Goal: Information Seeking & Learning: Learn about a topic

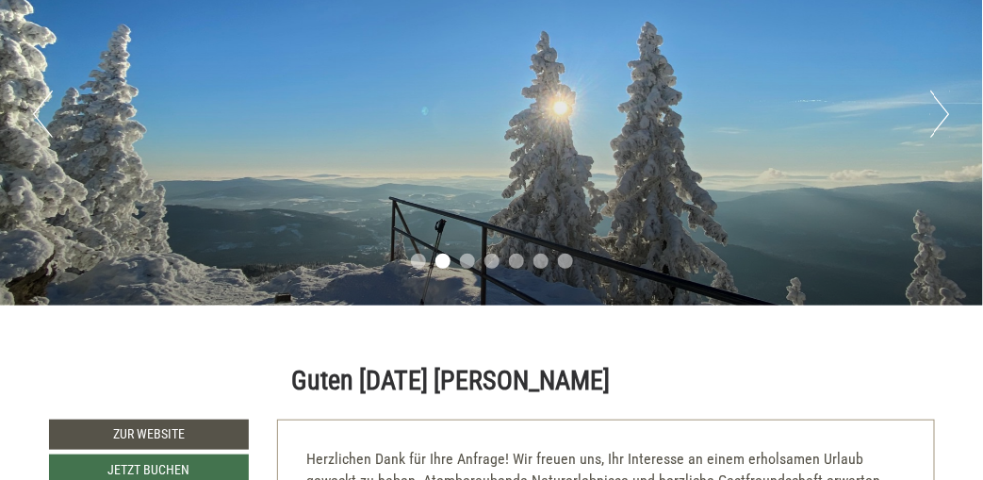
scroll to position [156, 0]
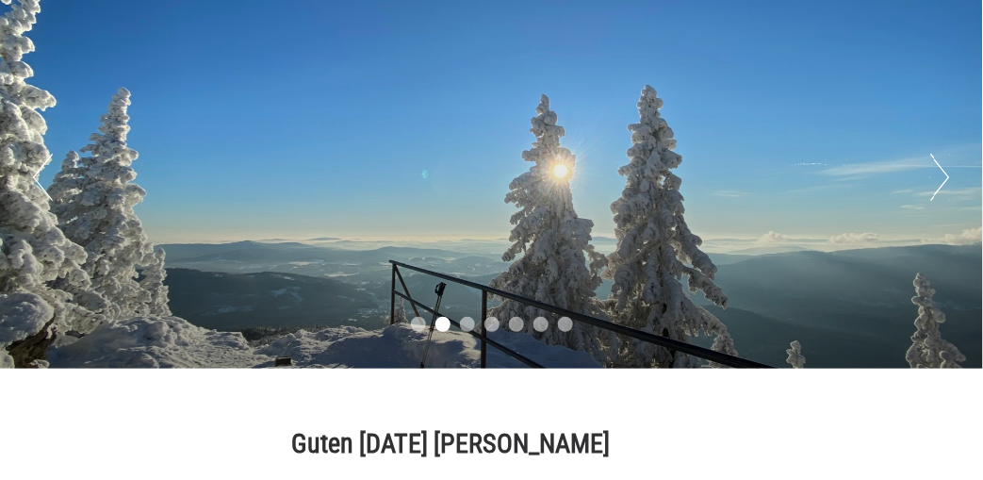
click at [931, 179] on button "Next" at bounding box center [940, 177] width 20 height 47
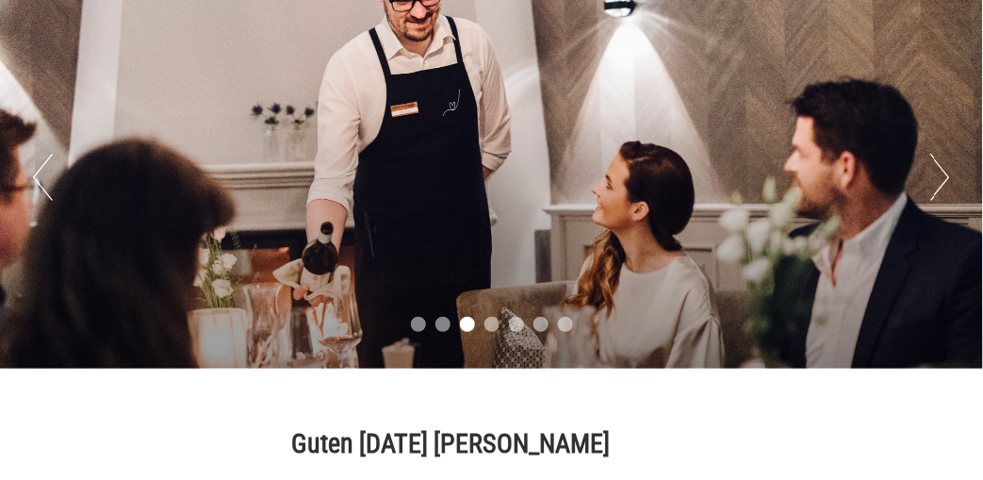
click at [931, 179] on button "Next" at bounding box center [940, 177] width 20 height 47
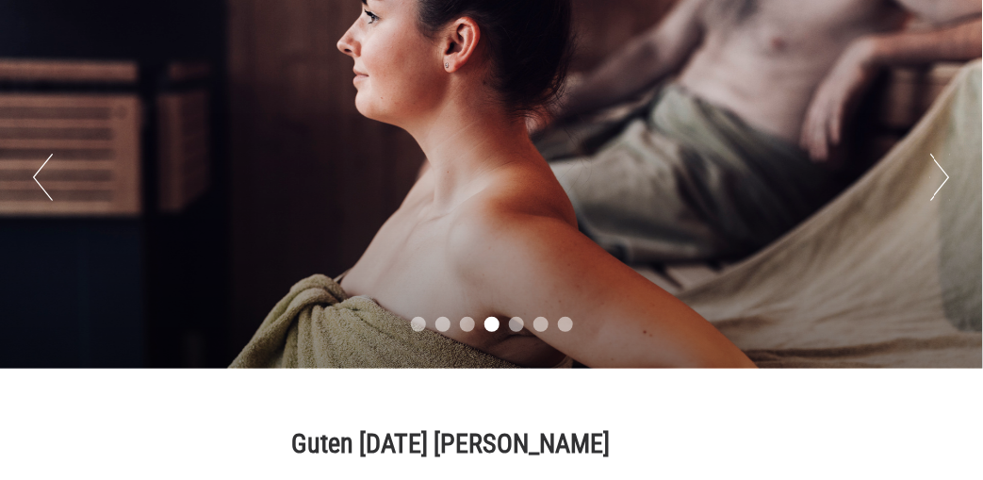
click at [931, 179] on button "Next" at bounding box center [940, 177] width 20 height 47
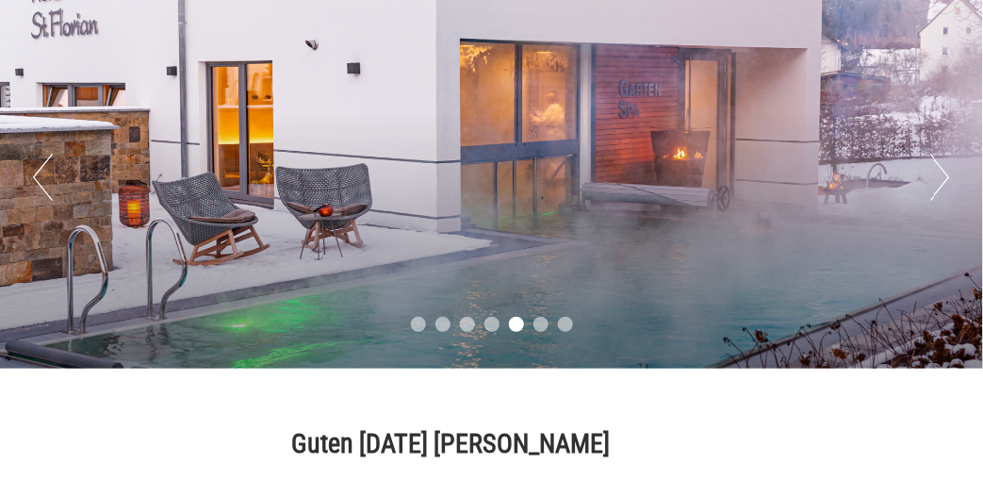
click at [931, 179] on button "Next" at bounding box center [940, 177] width 20 height 47
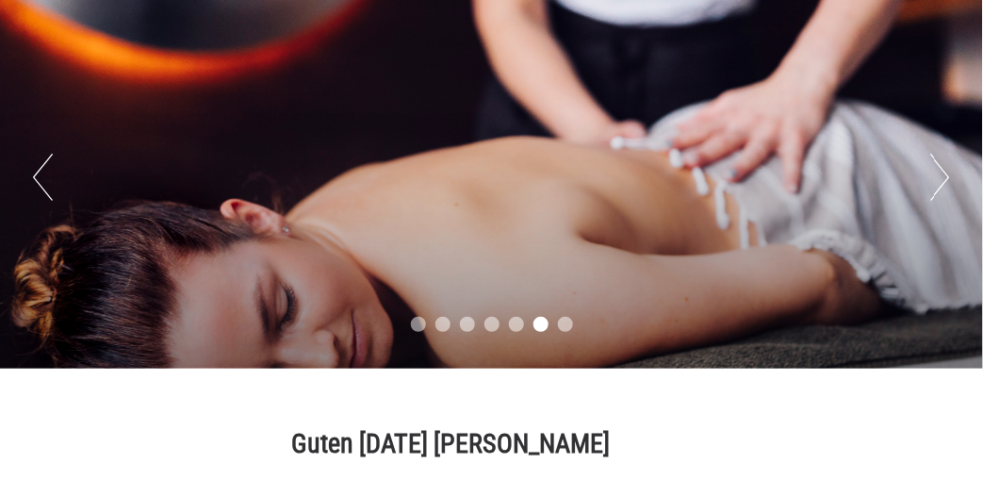
click at [931, 179] on button "Next" at bounding box center [940, 177] width 20 height 47
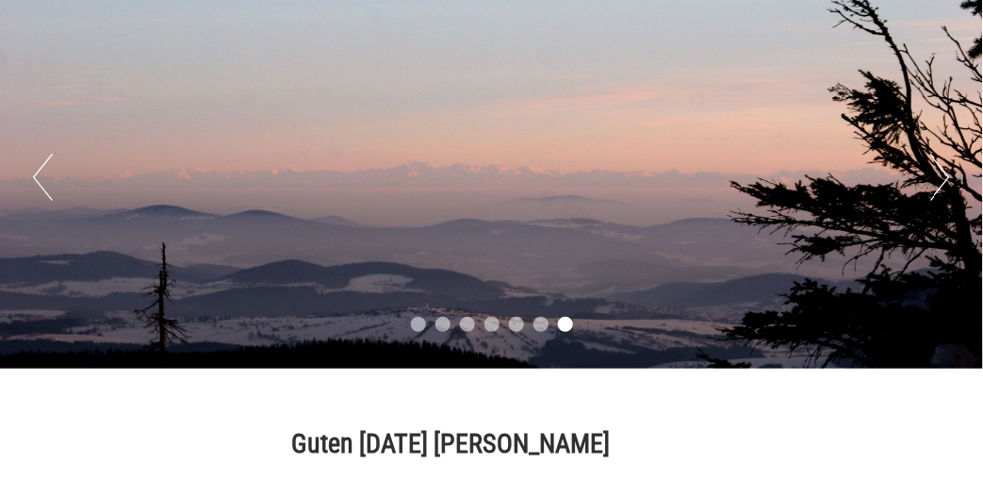
click at [931, 179] on button "Next" at bounding box center [940, 177] width 20 height 47
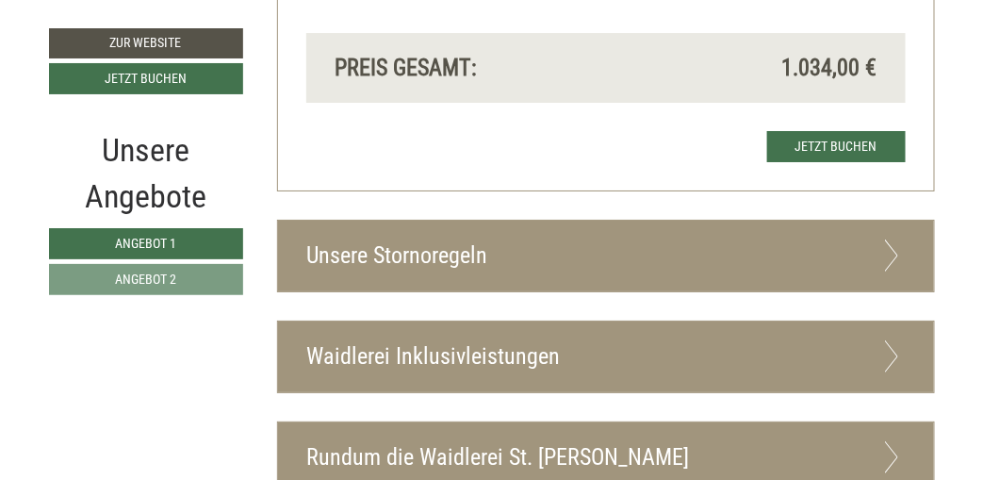
scroll to position [3768, 0]
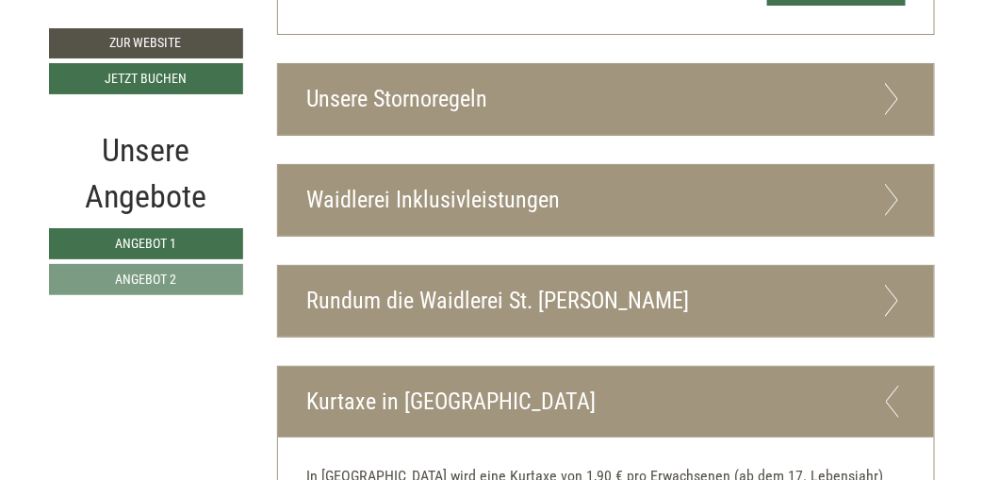
click at [618, 165] on div "Waidlerei Inklusivleistungen" at bounding box center [606, 200] width 656 height 71
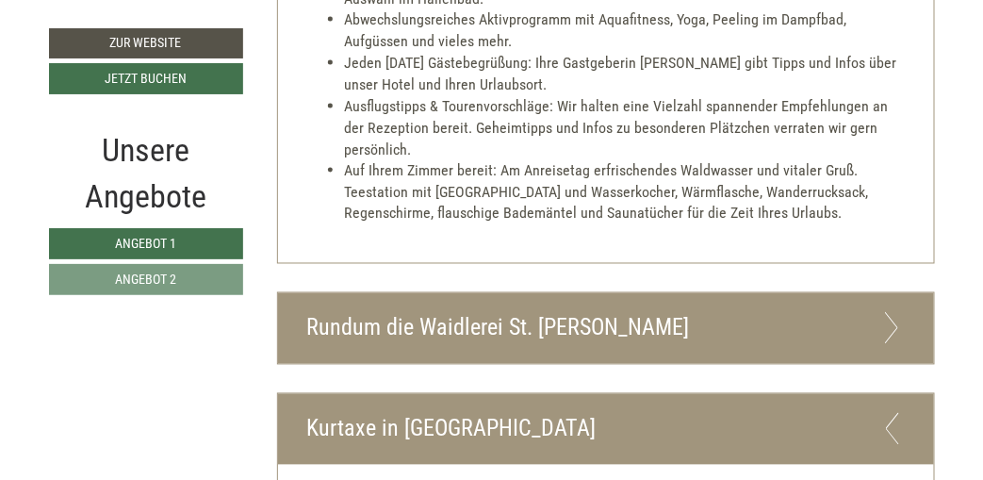
scroll to position [4554, 0]
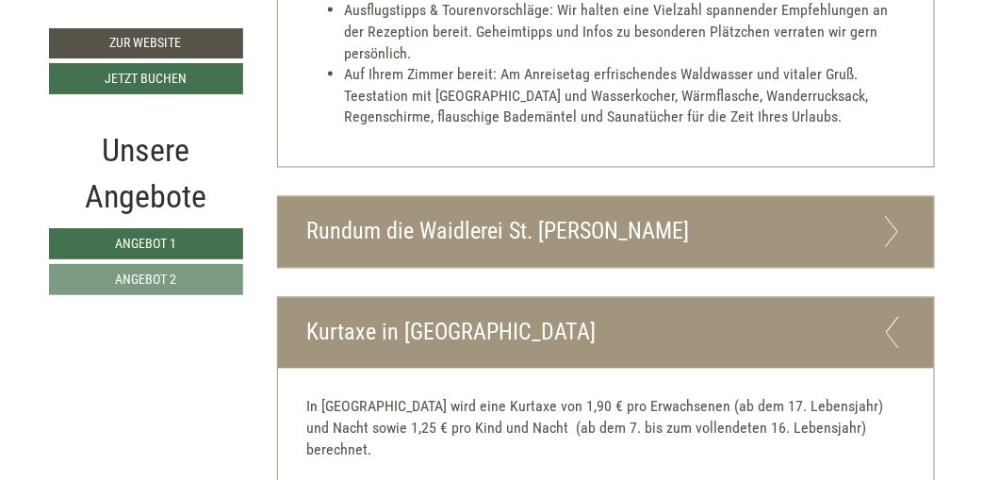
click at [616, 197] on div "Rundum die Waidlerei St. [PERSON_NAME]" at bounding box center [606, 232] width 656 height 71
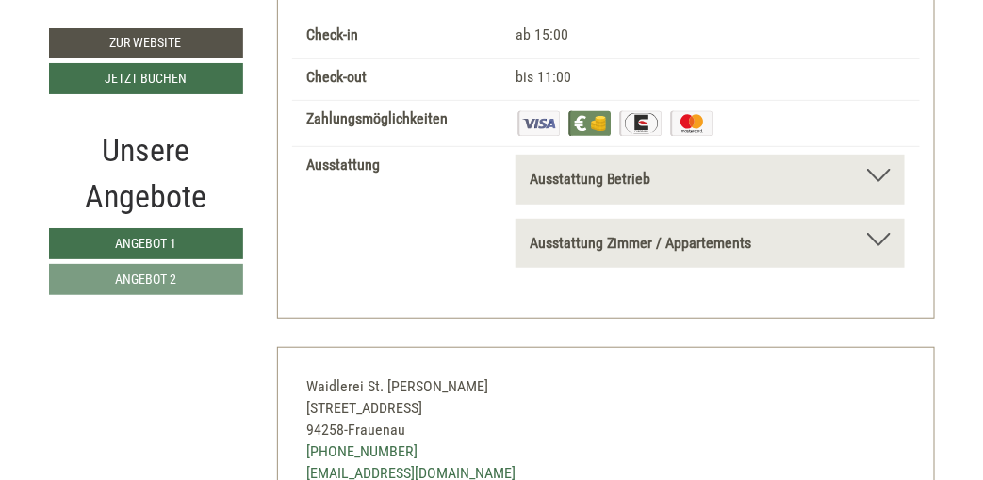
scroll to position [5810, 0]
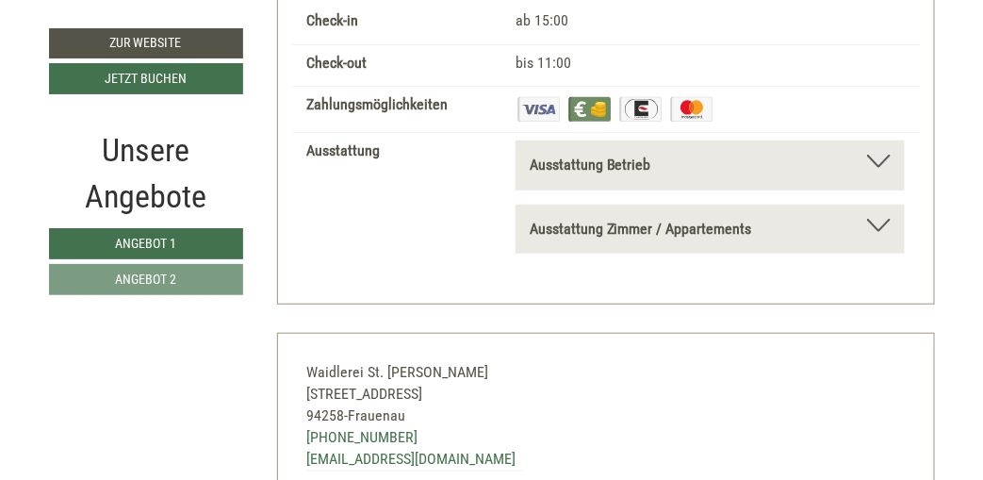
click at [873, 219] on div at bounding box center [879, 225] width 24 height 13
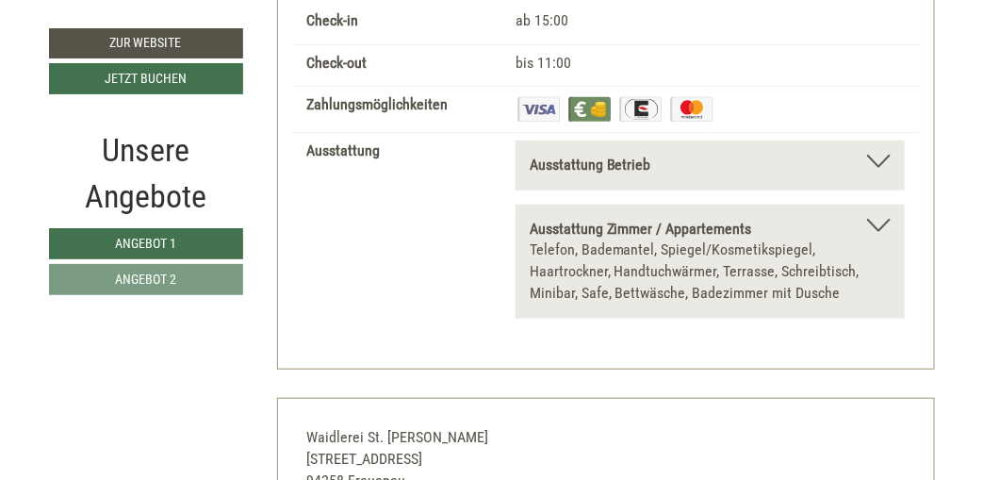
click at [878, 155] on div at bounding box center [879, 161] width 24 height 13
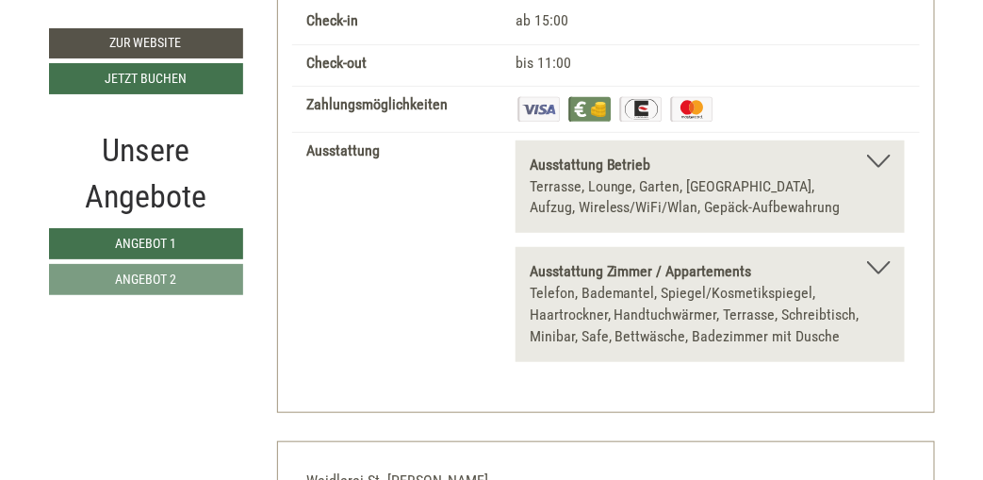
scroll to position [5967, 0]
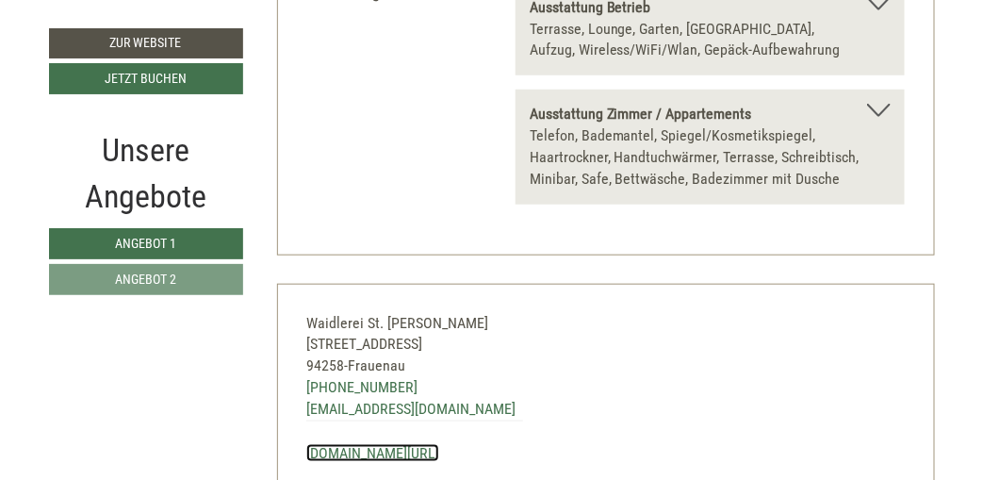
click at [359, 444] on link "[DOMAIN_NAME][URL]" at bounding box center [372, 453] width 133 height 18
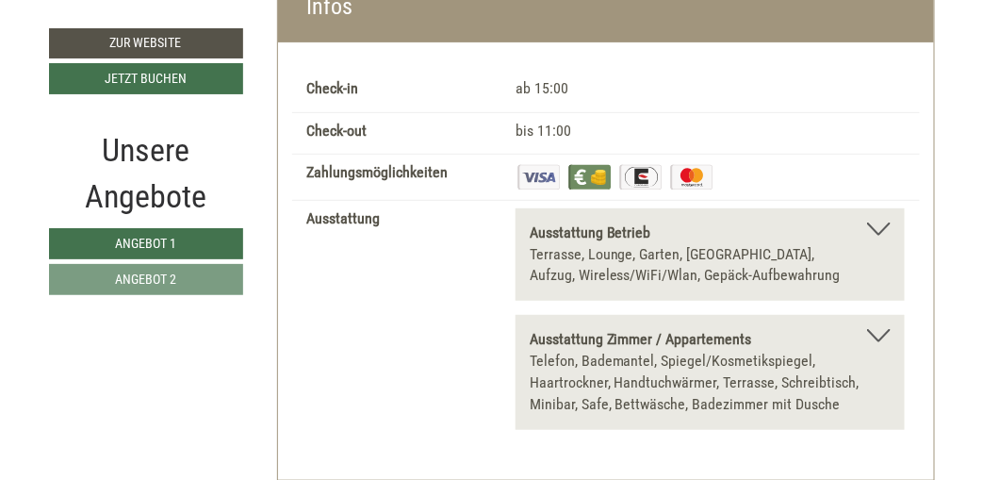
scroll to position [5496, 0]
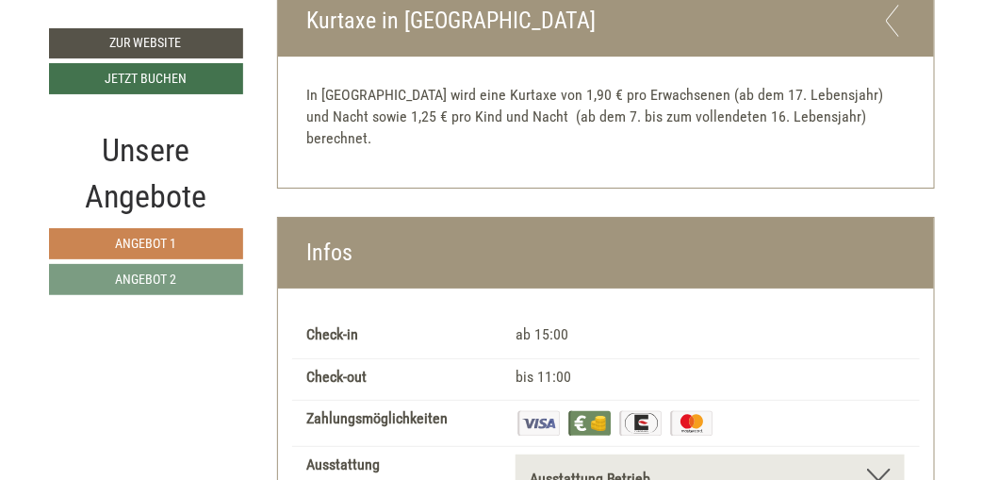
click at [125, 245] on span "Angebot 1" at bounding box center [145, 243] width 61 height 15
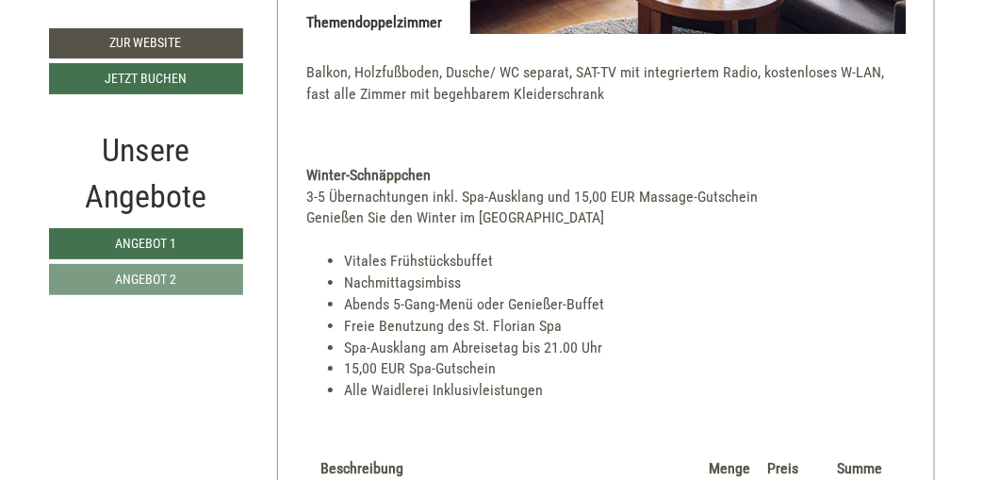
scroll to position [1867, 0]
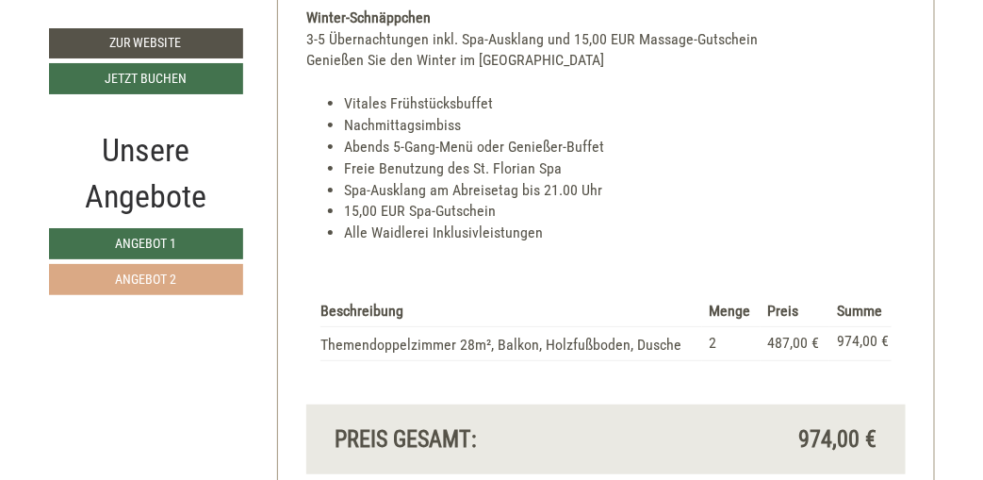
click at [135, 277] on span "Angebot 2" at bounding box center [145, 278] width 61 height 15
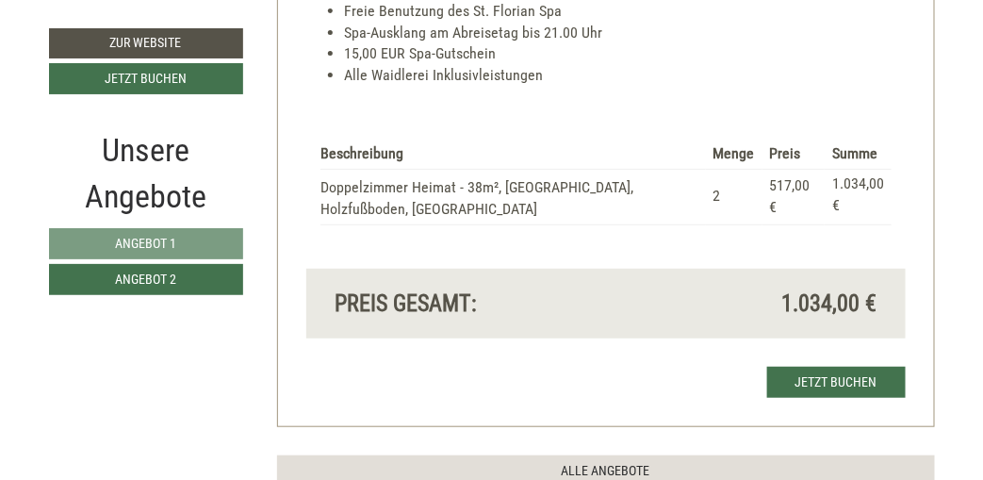
scroll to position [1709, 0]
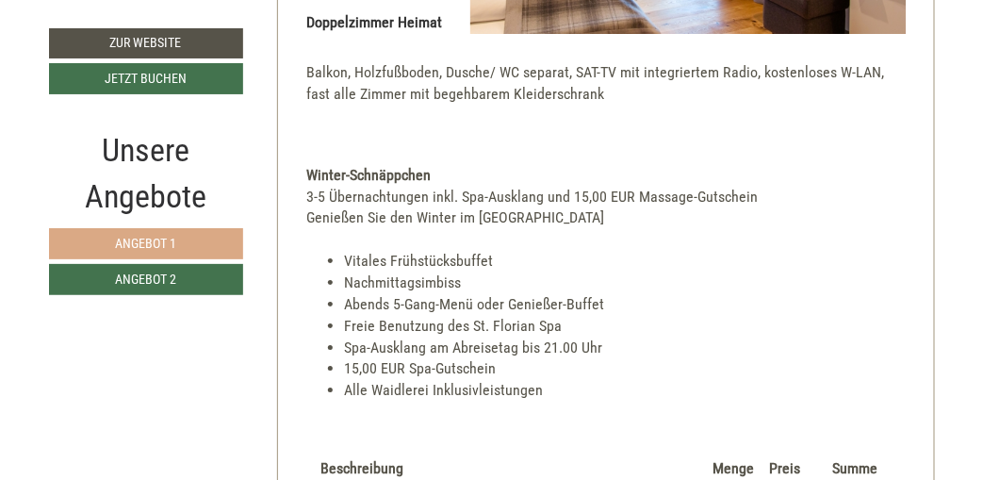
click at [214, 240] on link "Angebot 1" at bounding box center [146, 243] width 194 height 31
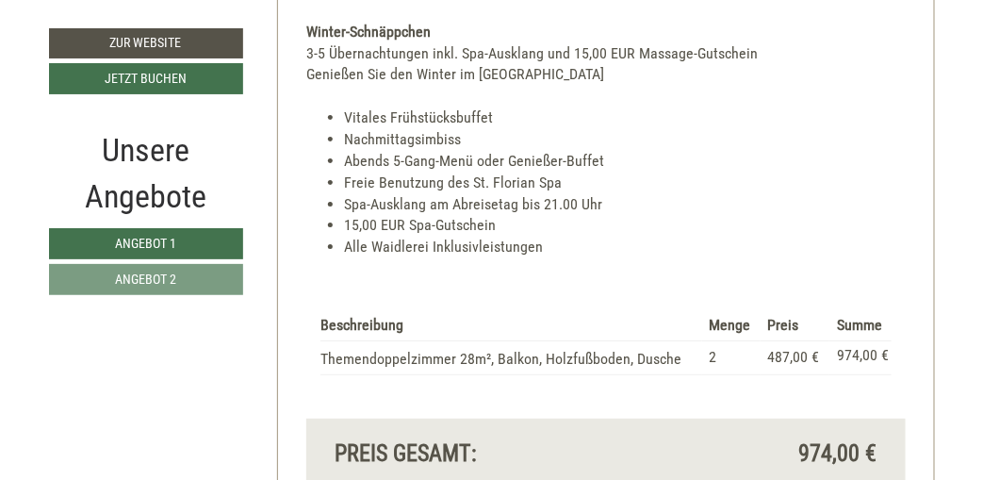
scroll to position [1867, 0]
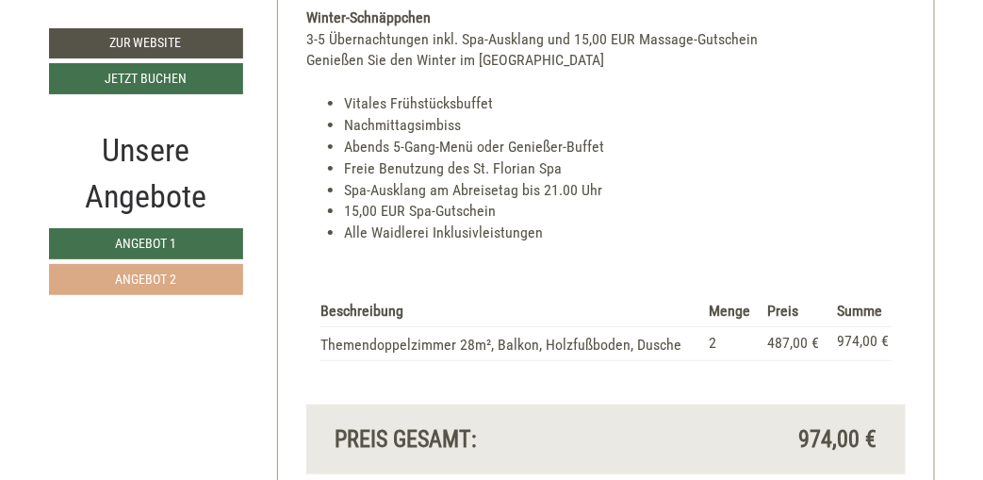
click at [196, 269] on link "Angebot 2" at bounding box center [146, 279] width 194 height 31
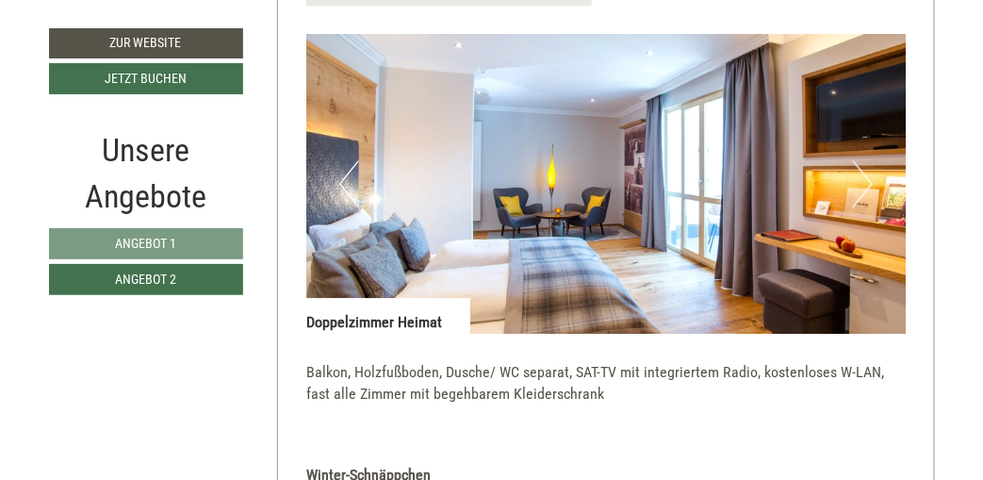
scroll to position [1395, 0]
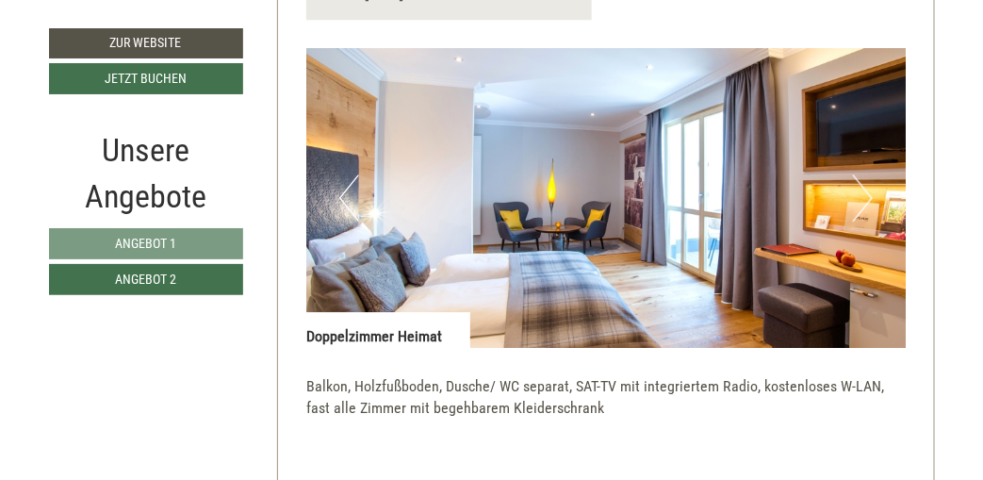
click at [868, 177] on button "Next" at bounding box center [863, 197] width 20 height 47
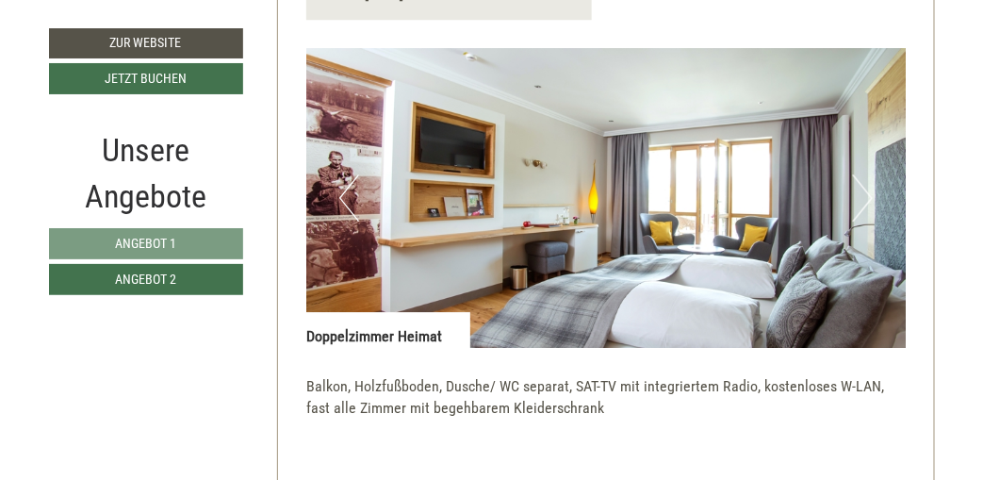
click at [868, 177] on button "Next" at bounding box center [863, 197] width 20 height 47
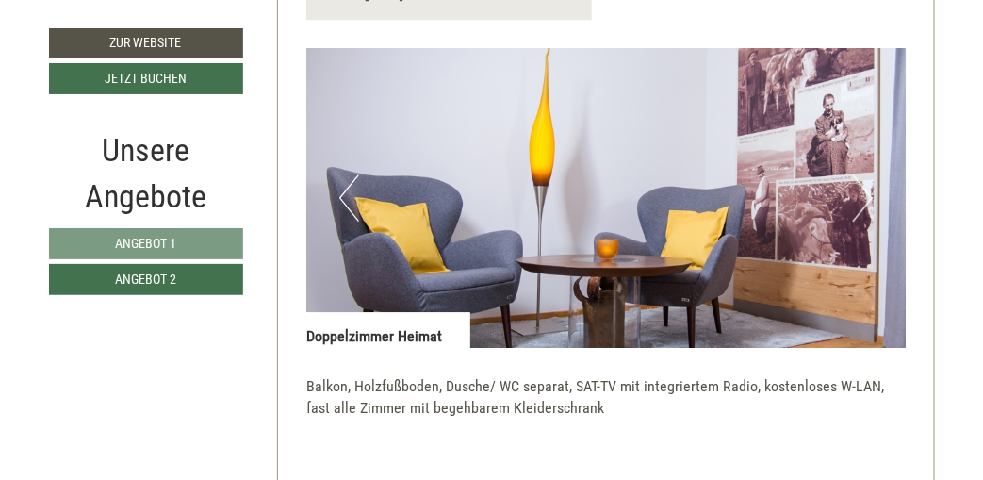
click at [868, 177] on button "Next" at bounding box center [863, 197] width 20 height 47
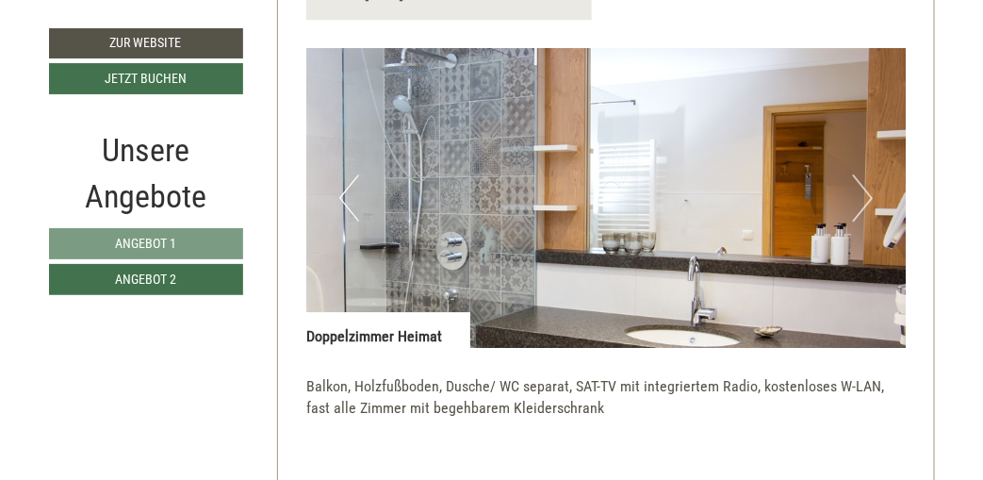
click at [868, 177] on button "Next" at bounding box center [863, 197] width 20 height 47
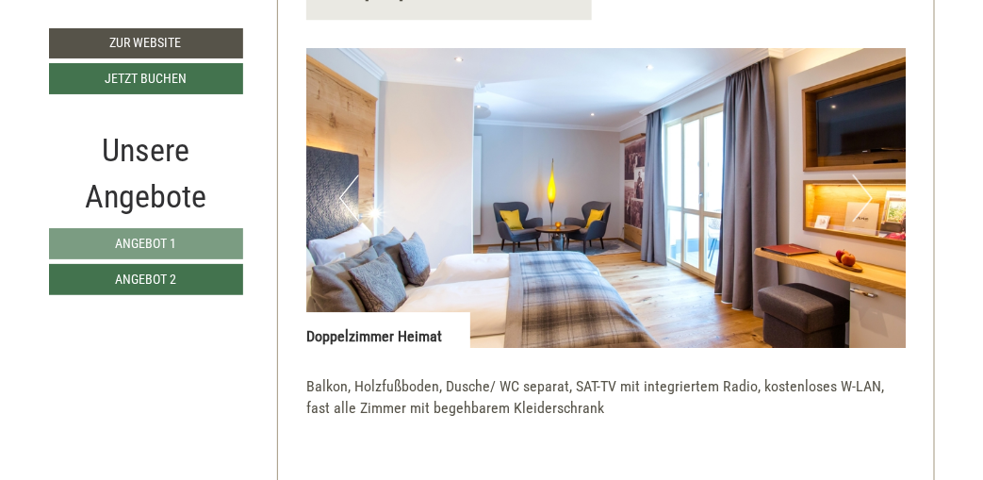
click at [868, 177] on button "Next" at bounding box center [863, 197] width 20 height 47
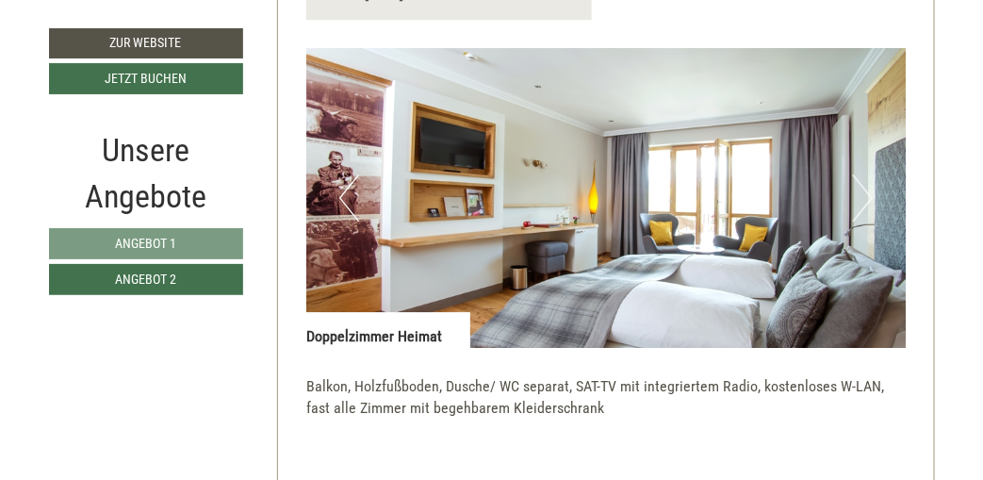
click at [868, 177] on button "Next" at bounding box center [863, 197] width 20 height 47
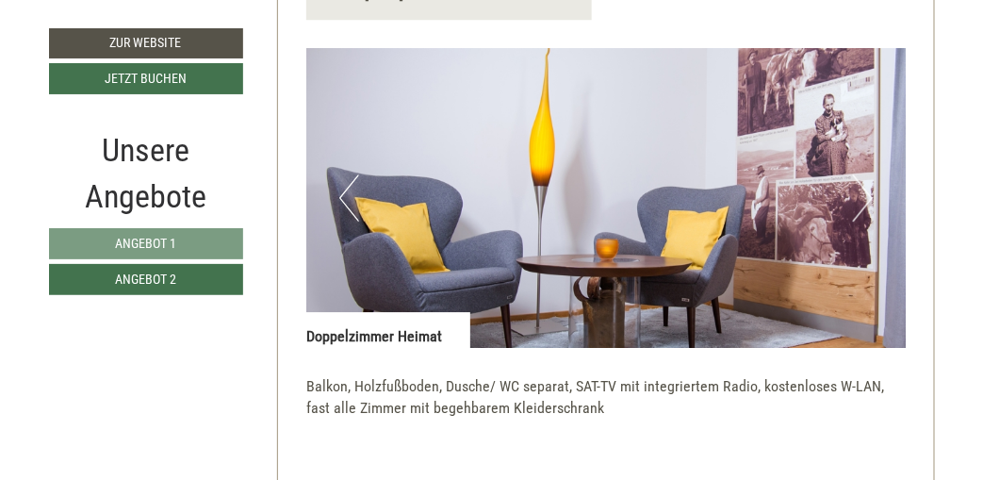
click at [868, 177] on button "Next" at bounding box center [863, 197] width 20 height 47
click at [868, 176] on button "Next" at bounding box center [863, 197] width 20 height 47
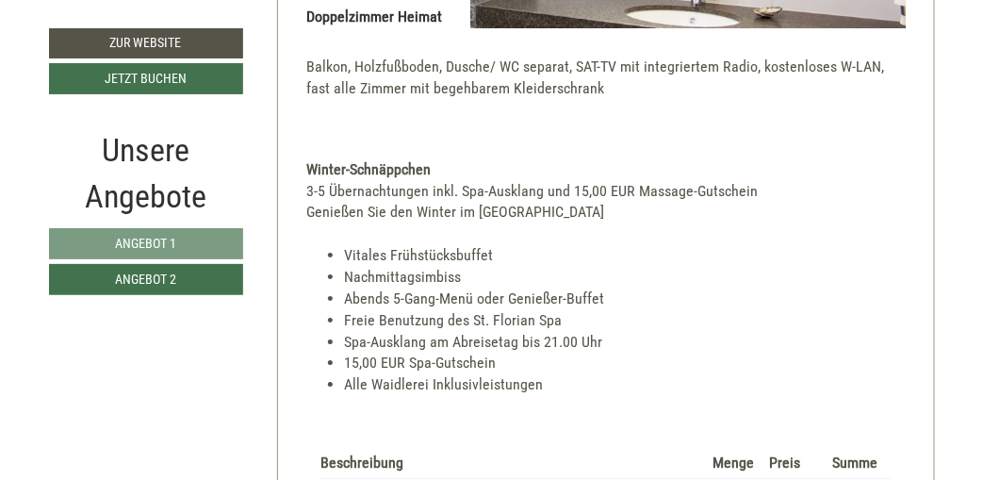
scroll to position [1552, 0]
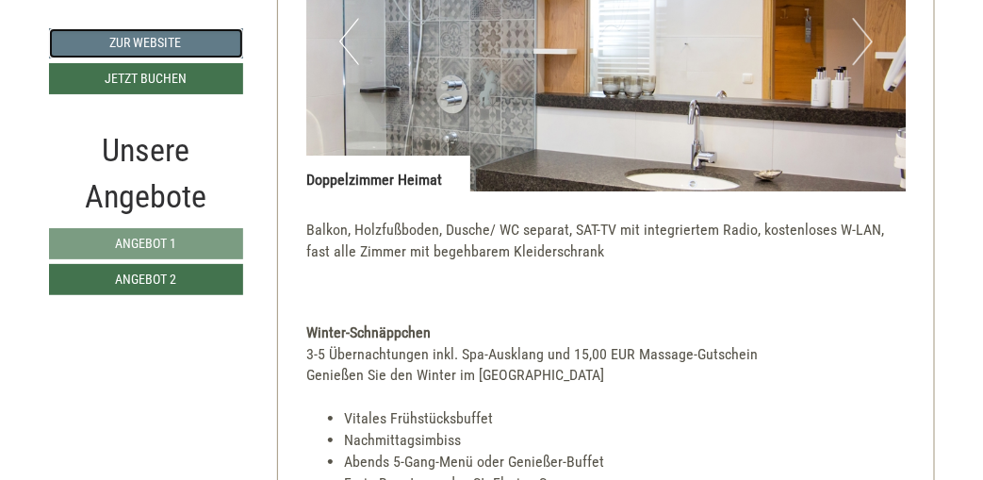
click at [65, 41] on link "Zur Website" at bounding box center [146, 43] width 194 height 30
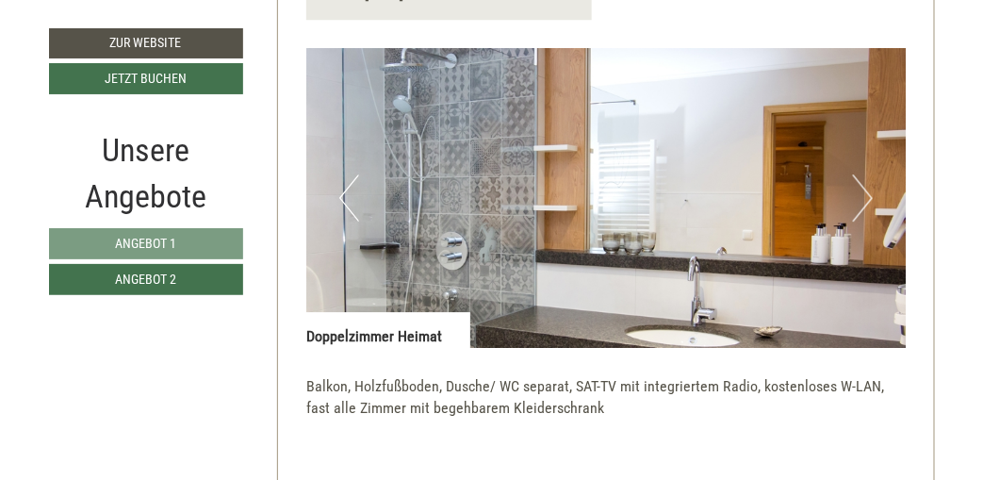
click at [863, 174] on button "Next" at bounding box center [863, 197] width 20 height 47
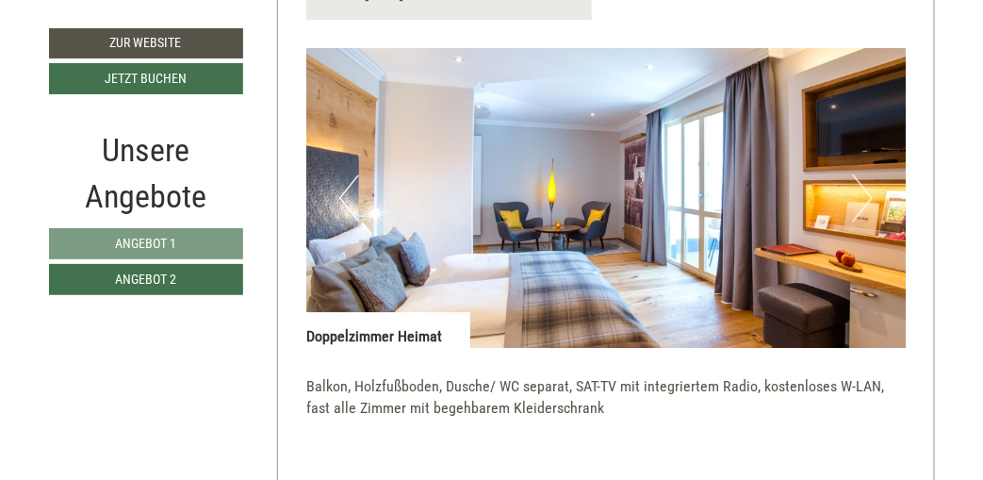
click at [863, 174] on button "Next" at bounding box center [863, 197] width 20 height 47
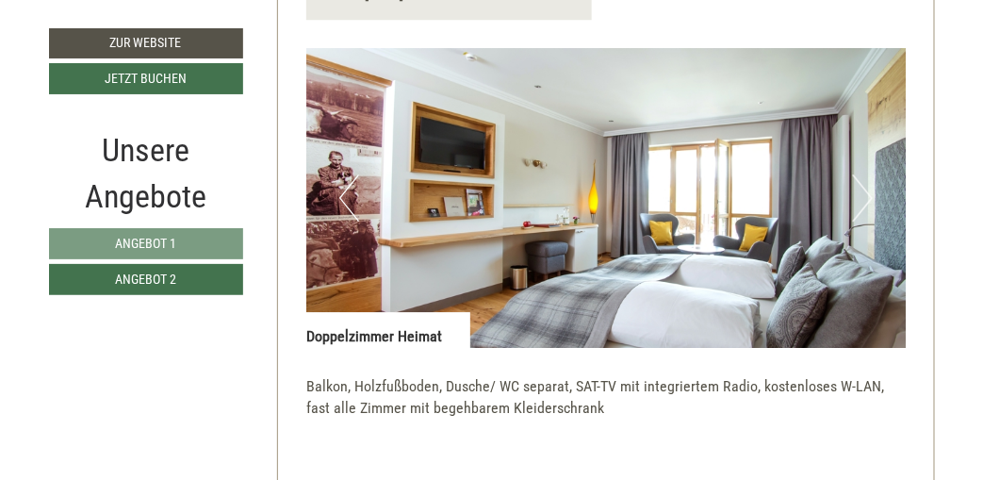
click at [863, 174] on button "Next" at bounding box center [863, 197] width 20 height 47
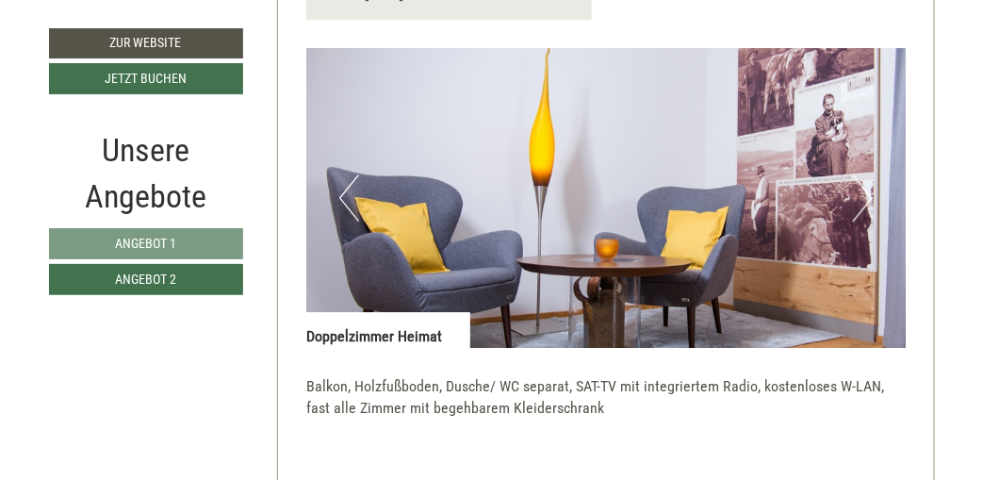
click at [863, 174] on button "Next" at bounding box center [863, 197] width 20 height 47
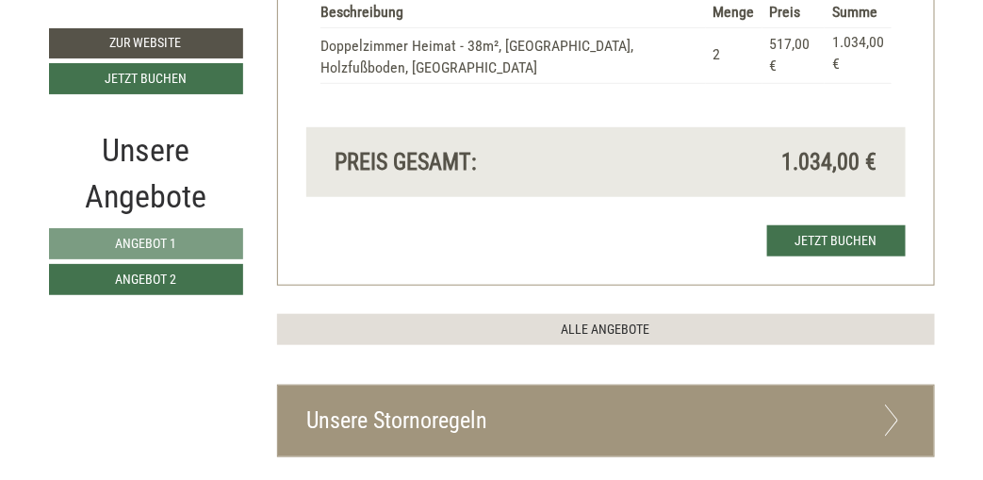
scroll to position [2180, 0]
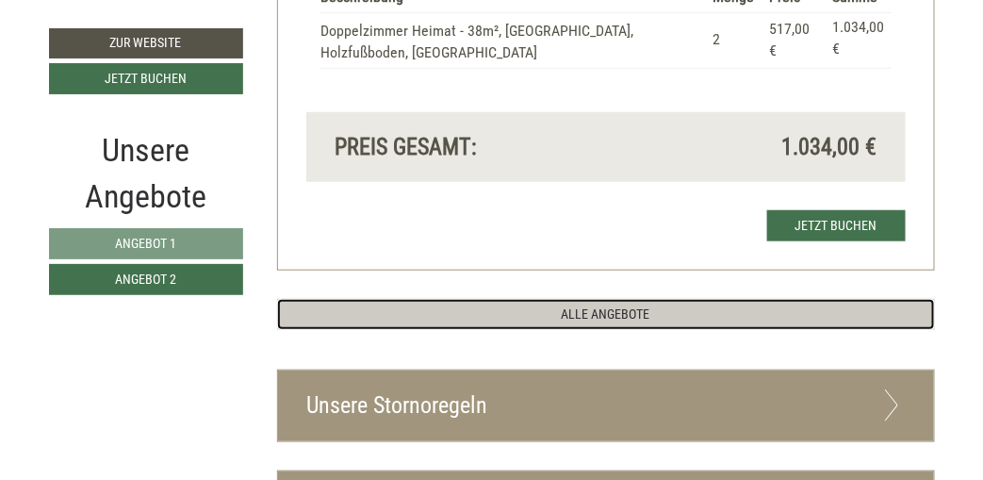
click at [613, 299] on link "ALLE ANGEBOTE" at bounding box center [606, 314] width 658 height 31
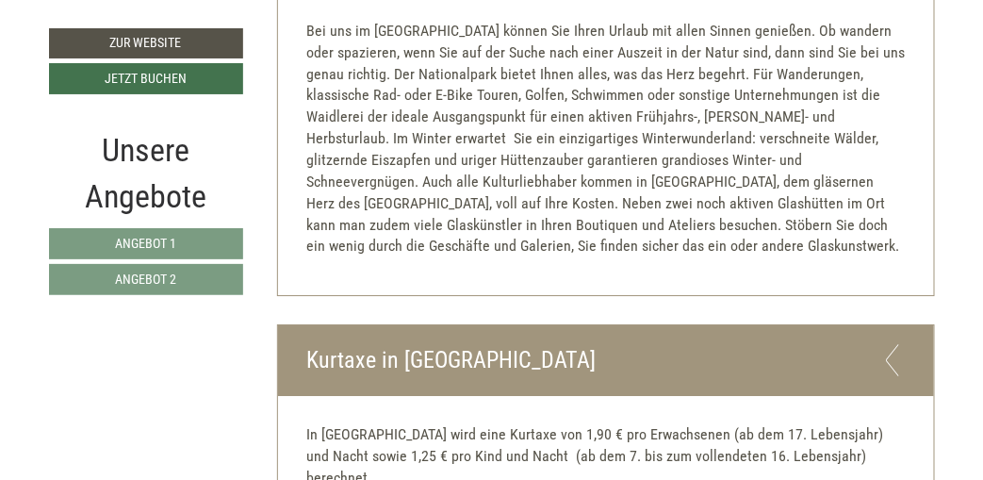
scroll to position [5478, 0]
